Goal: Check status: Check status

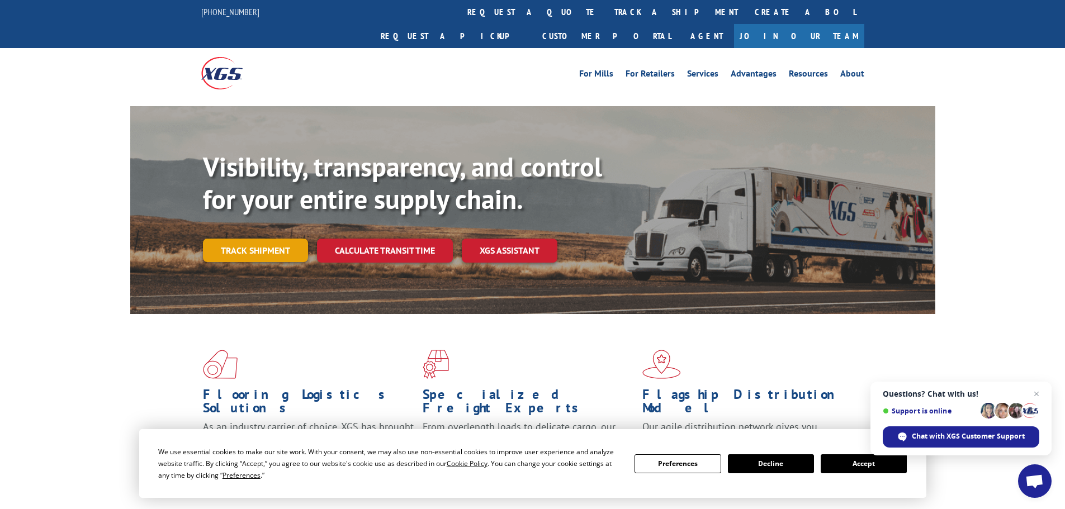
click at [273, 239] on link "Track shipment" at bounding box center [255, 250] width 105 height 23
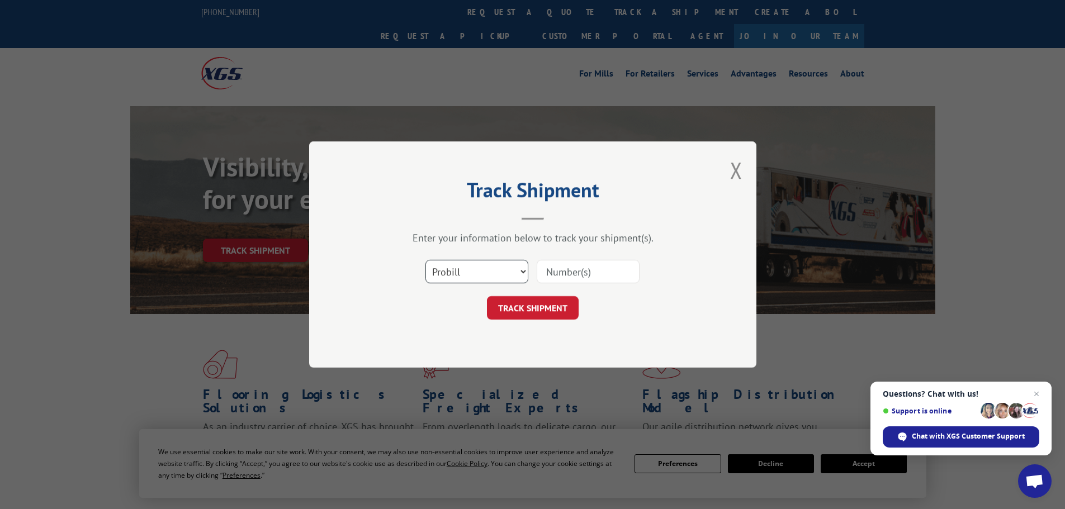
click at [521, 271] on select "Select category... Probill BOL PO" at bounding box center [476, 271] width 103 height 23
select select "bol"
click at [425, 260] on select "Select category... Probill BOL PO" at bounding box center [476, 271] width 103 height 23
click at [545, 270] on input at bounding box center [587, 271] width 103 height 23
type input "7072903"
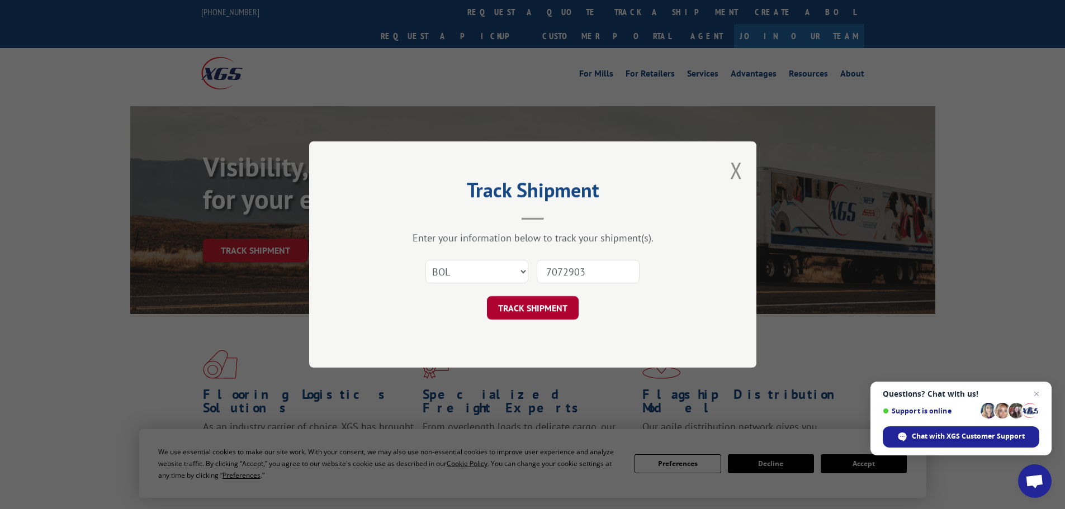
click at [543, 312] on button "TRACK SHIPMENT" at bounding box center [533, 307] width 92 height 23
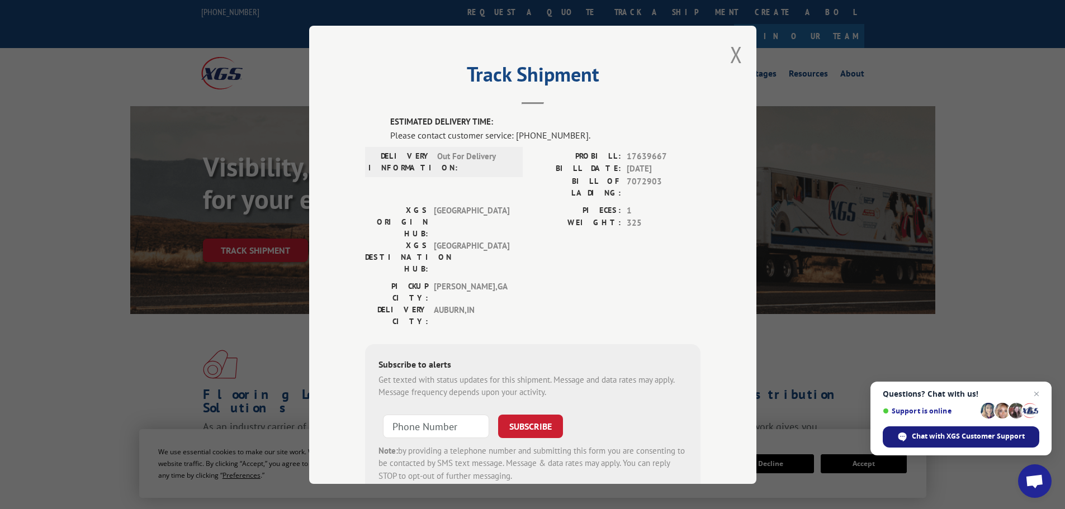
click at [952, 436] on span "Chat with XGS Customer Support" at bounding box center [967, 436] width 113 height 10
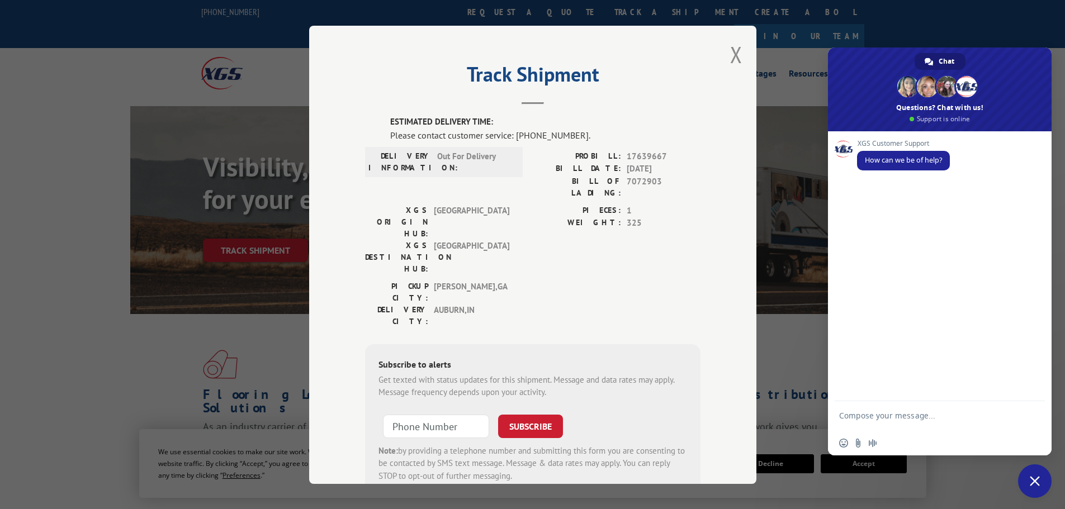
click at [855, 415] on textarea "Compose your message..." at bounding box center [927, 421] width 177 height 20
type textarea "tracking BOL 7072903"
click at [1031, 417] on span "Send" at bounding box center [1032, 417] width 8 height 8
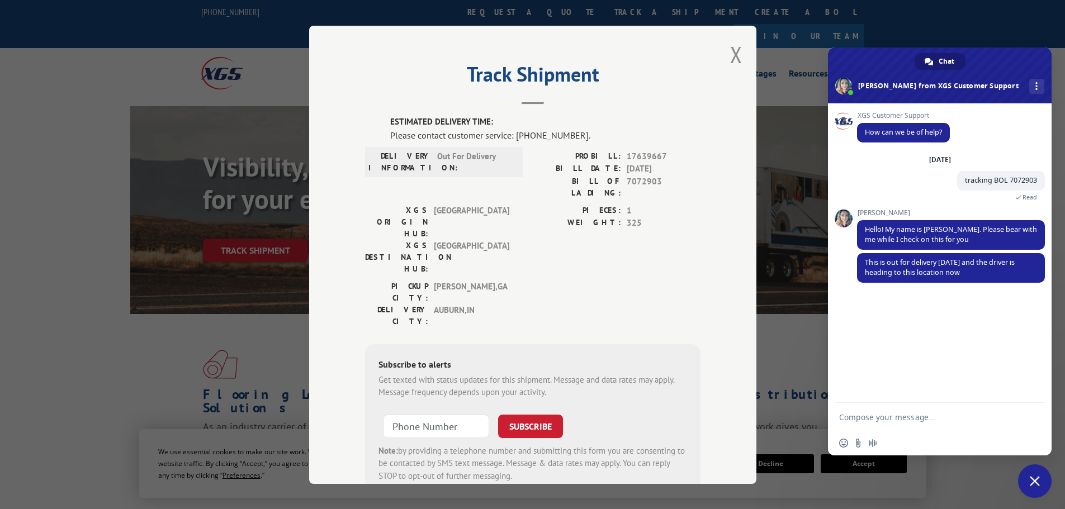
click at [875, 419] on textarea "Compose your message..." at bounding box center [927, 417] width 177 height 10
click at [857, 419] on textarea "Ecpected del [DATE]?" at bounding box center [927, 417] width 177 height 10
type textarea "Expected del [DATE]?"
click at [1028, 418] on span "Send" at bounding box center [1032, 417] width 8 height 8
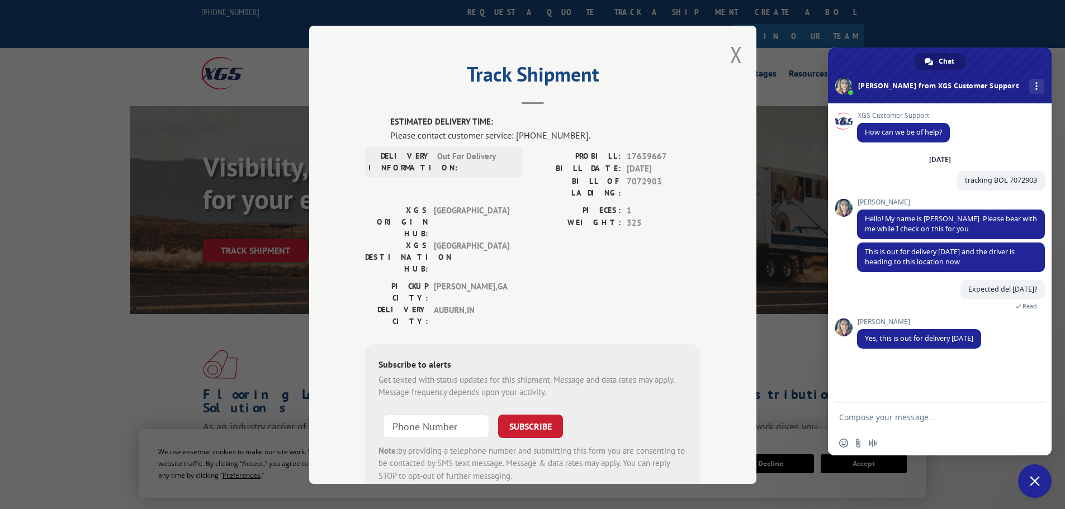
click at [876, 419] on textarea "Compose your message..." at bounding box center [927, 417] width 177 height 10
type textarea "thanks"
click at [1034, 426] on span "Send" at bounding box center [1031, 417] width 18 height 18
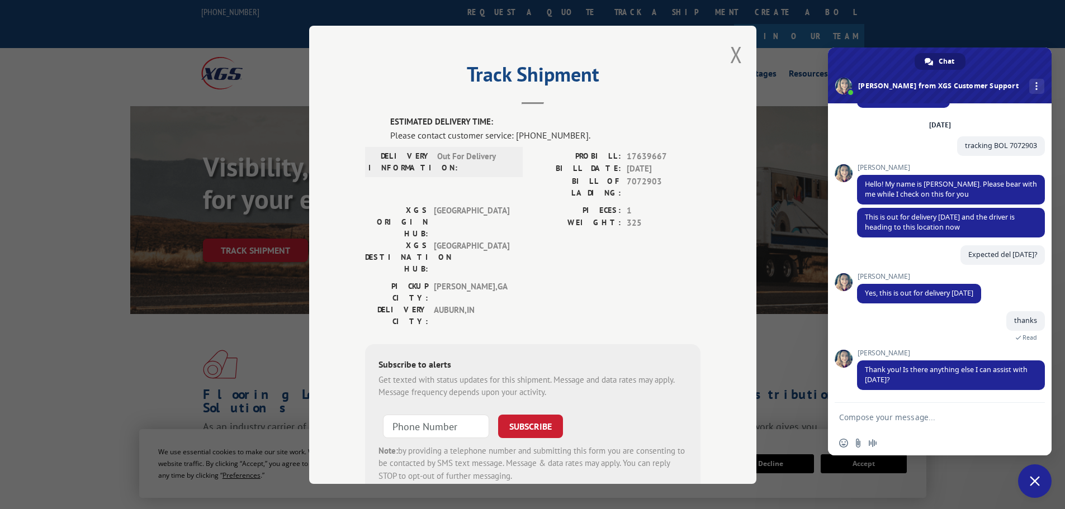
scroll to position [35, 0]
click at [858, 416] on textarea "Compose your message..." at bounding box center [927, 417] width 177 height 10
type textarea "no, thanks for your help, enjoy your day"
click at [1031, 417] on span "Send" at bounding box center [1032, 417] width 8 height 8
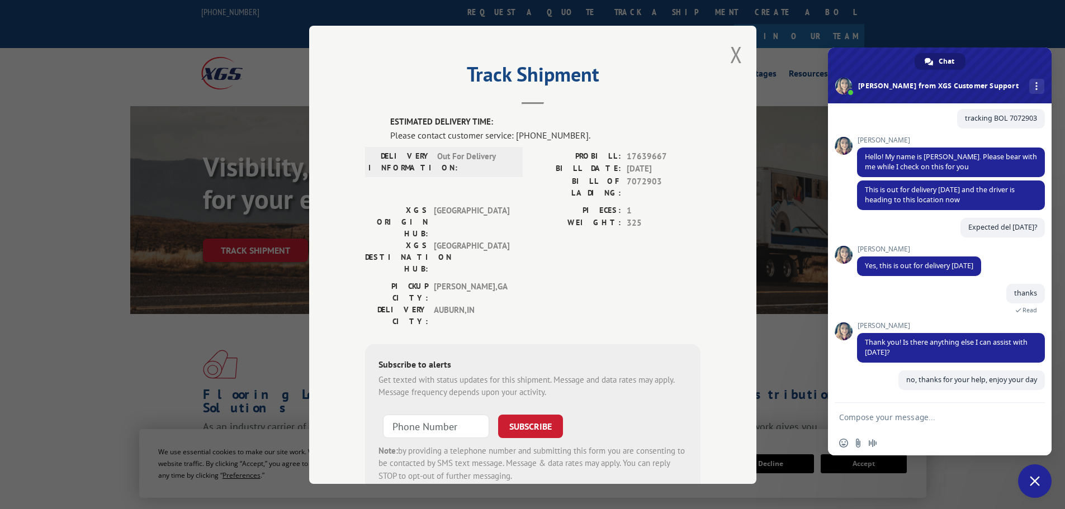
scroll to position [62, 0]
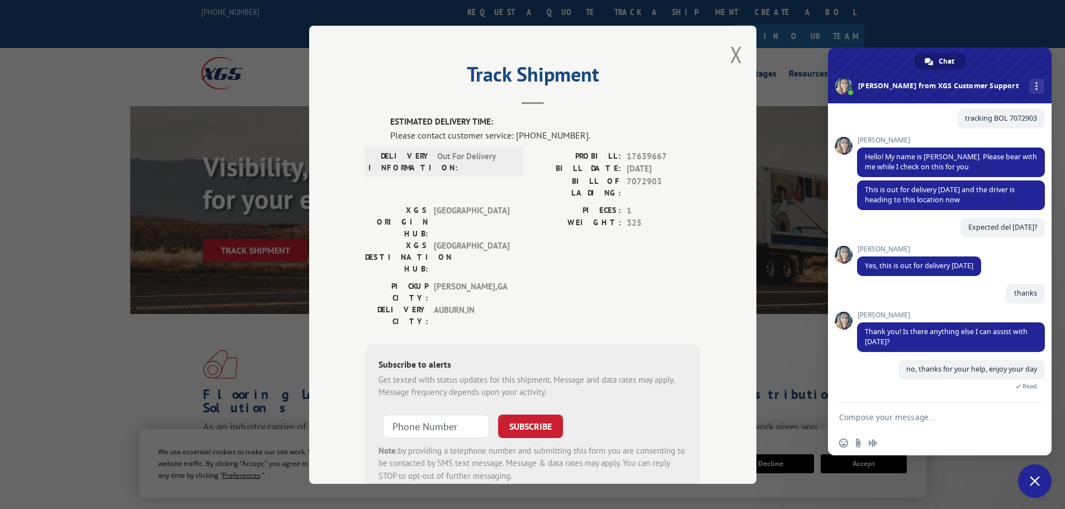
click at [1029, 482] on span "Close chat" at bounding box center [1034, 481] width 10 height 10
